Goal: Navigation & Orientation: Find specific page/section

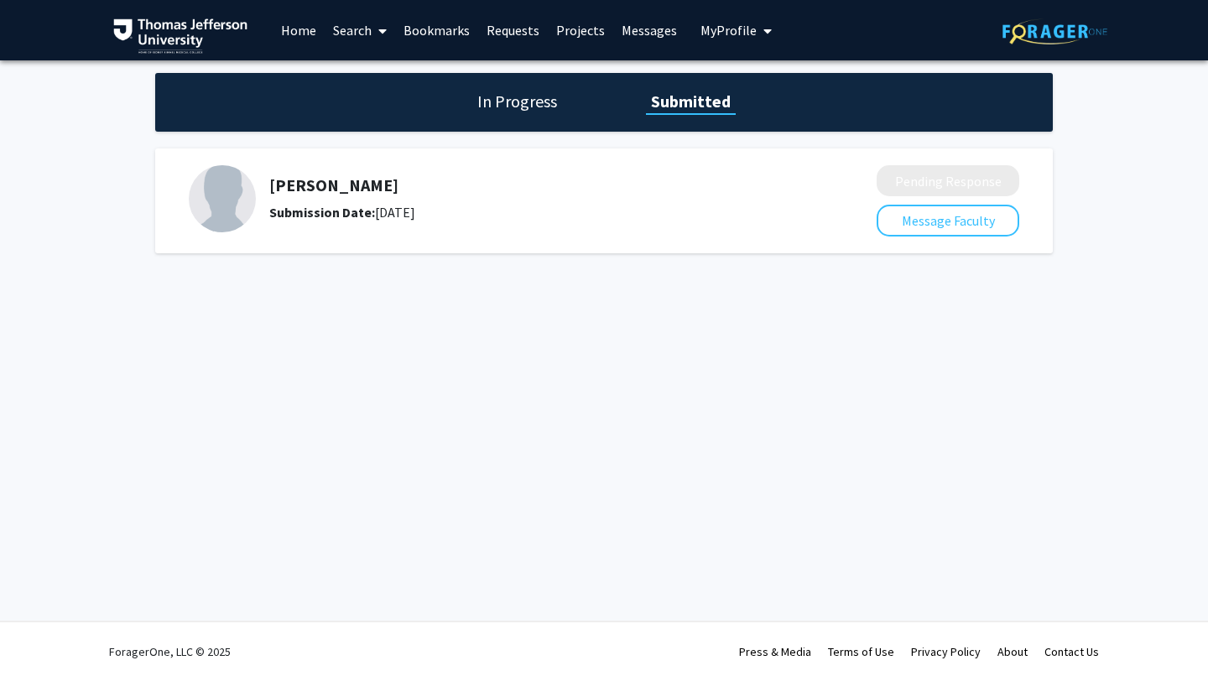
click at [301, 34] on link "Home" at bounding box center [299, 30] width 52 height 59
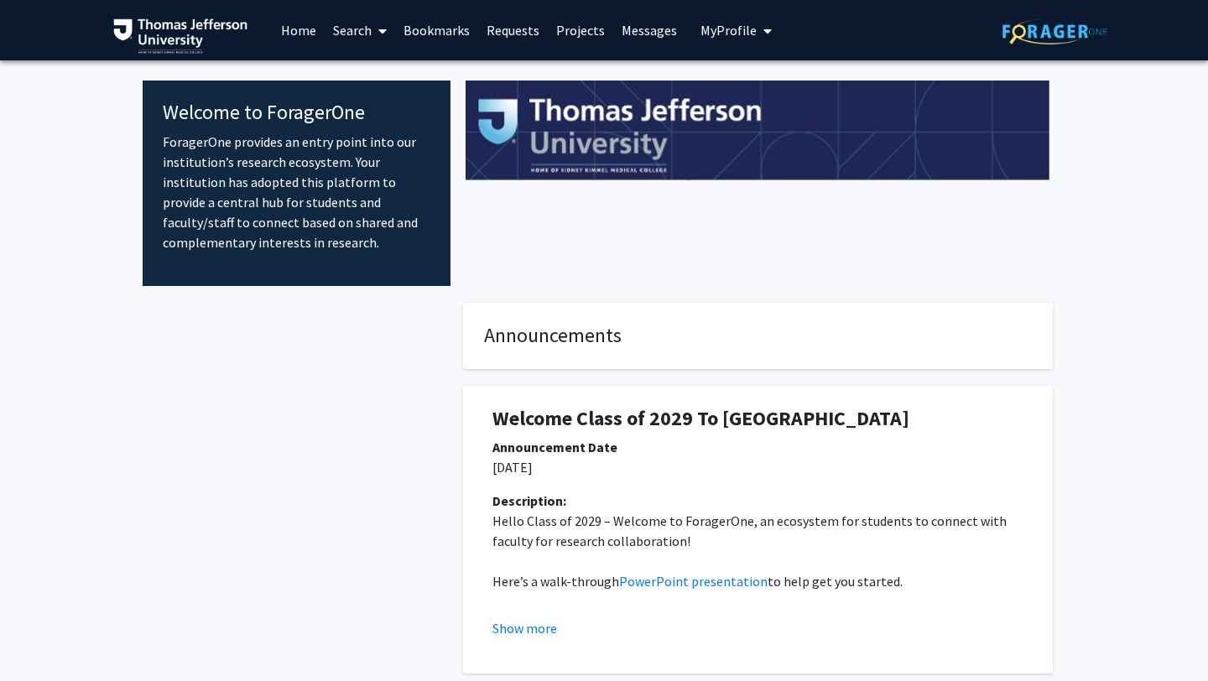
click at [628, 29] on link "Messages" at bounding box center [649, 30] width 72 height 59
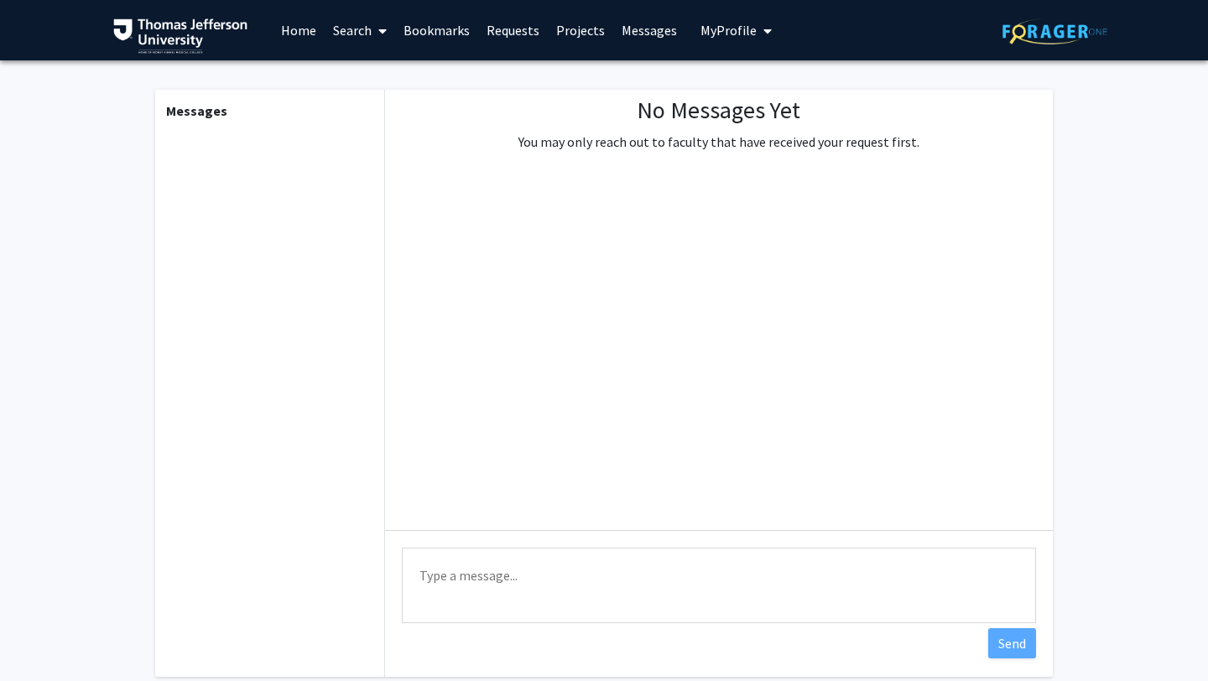
click at [580, 35] on link "Projects" at bounding box center [580, 30] width 65 height 59
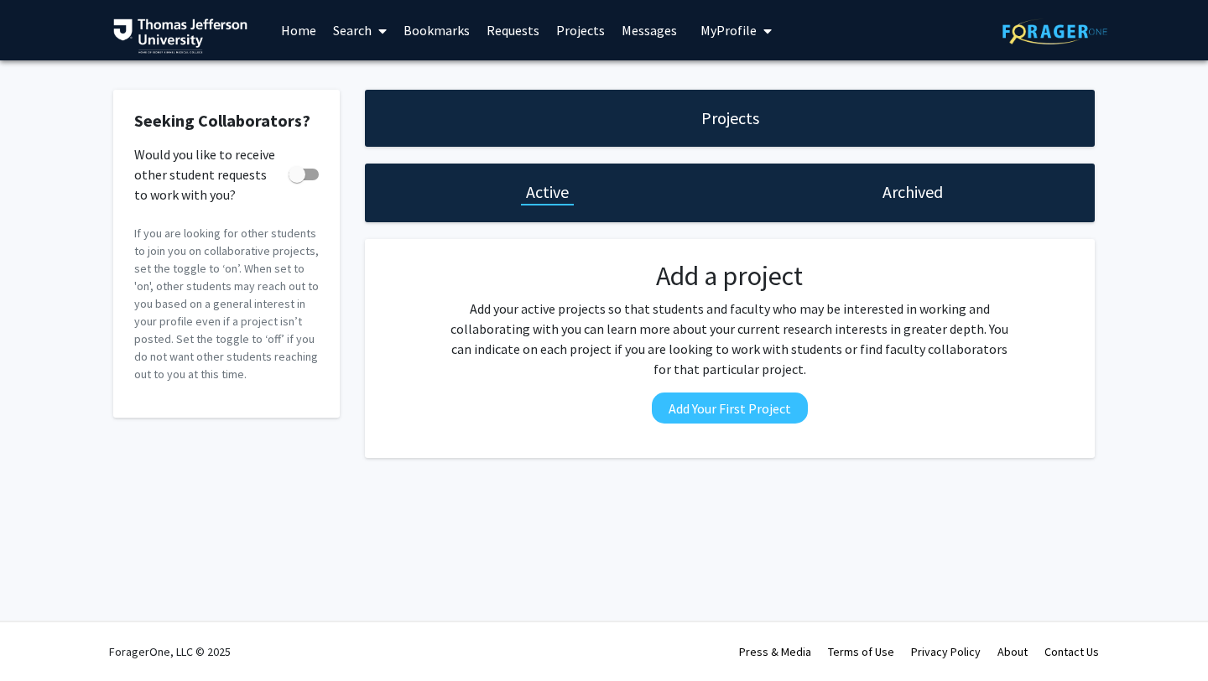
click at [523, 33] on link "Requests" at bounding box center [513, 30] width 70 height 59
